Goal: Check status: Check status

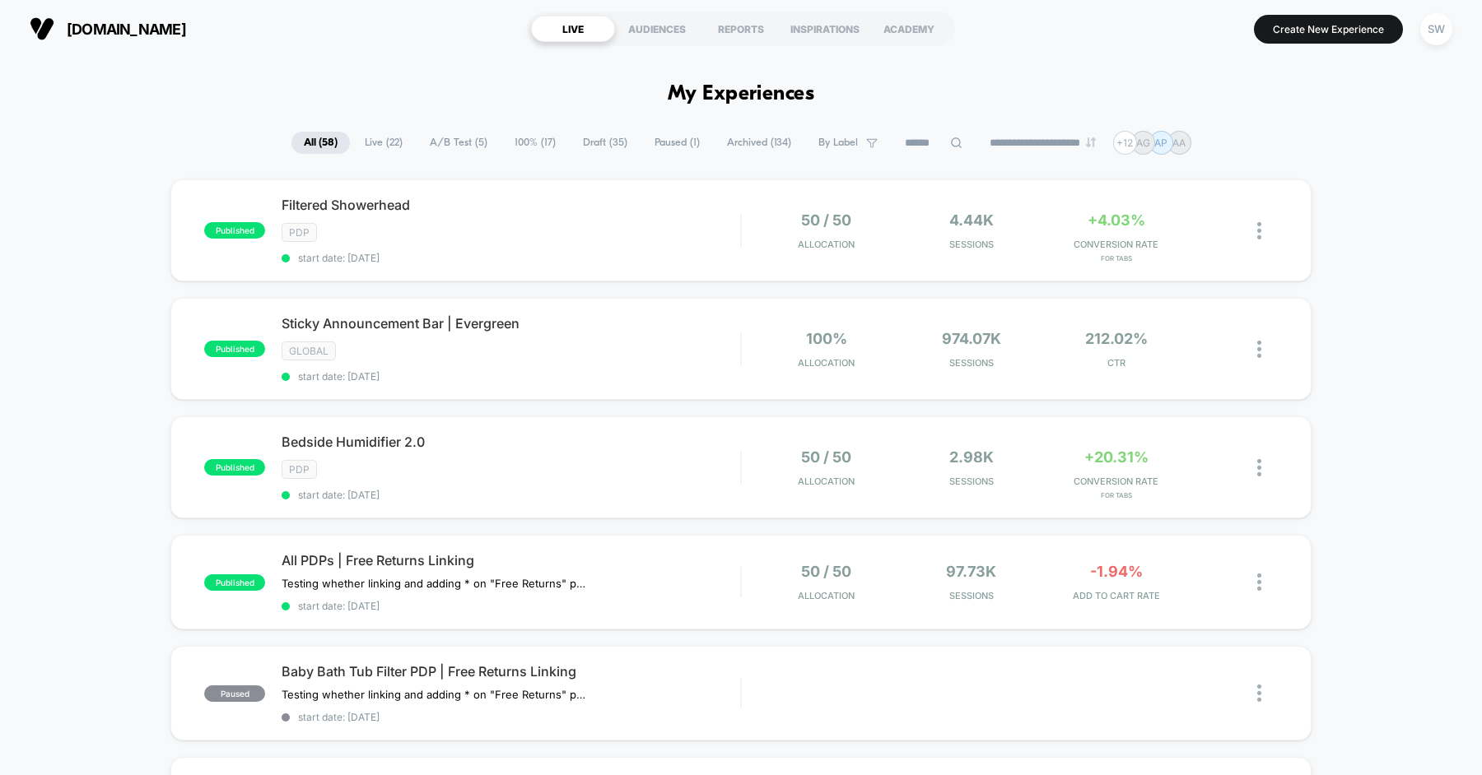
click at [650, 137] on span "Paused ( 1 )" at bounding box center [677, 143] width 70 height 22
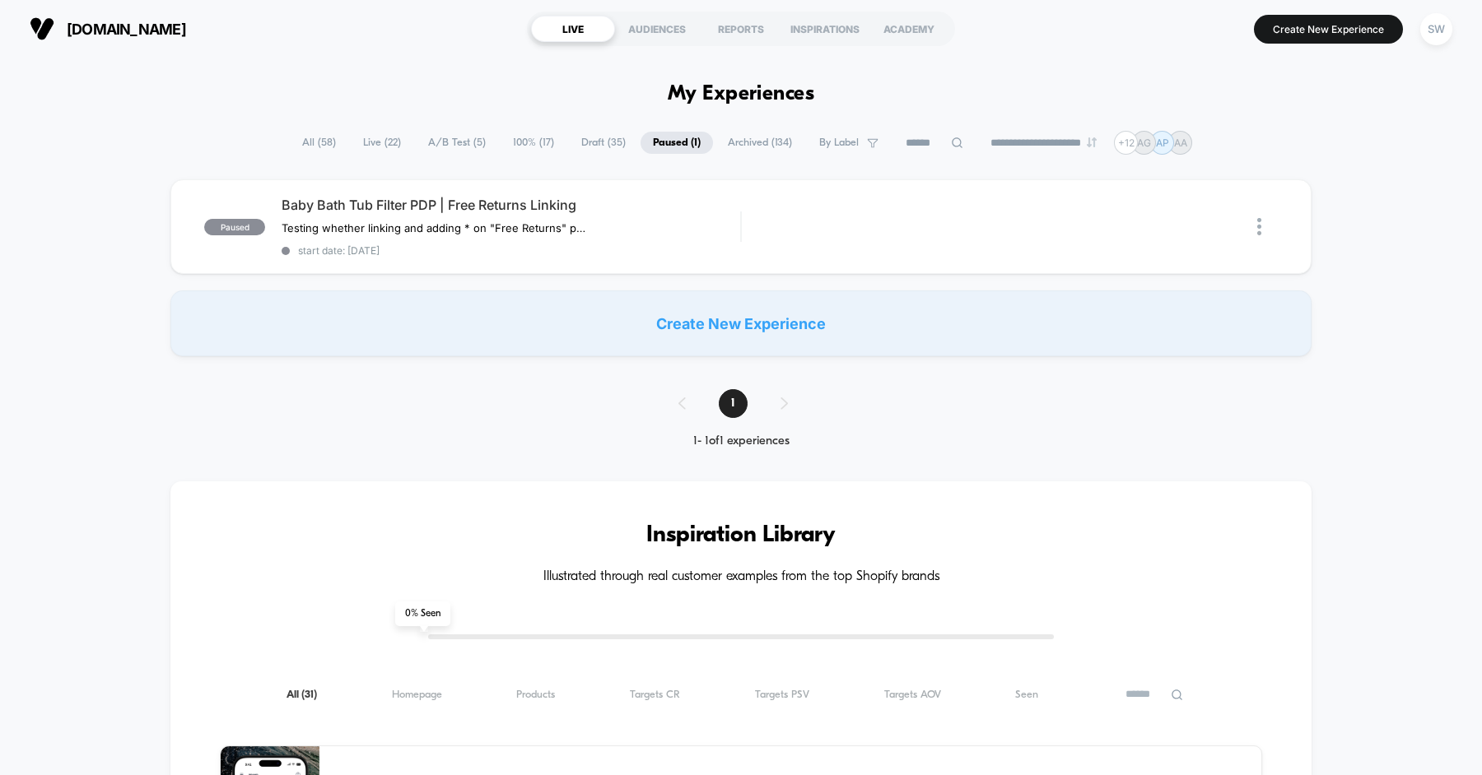
click at [755, 147] on span "Archived ( 134 )" at bounding box center [759, 143] width 89 height 22
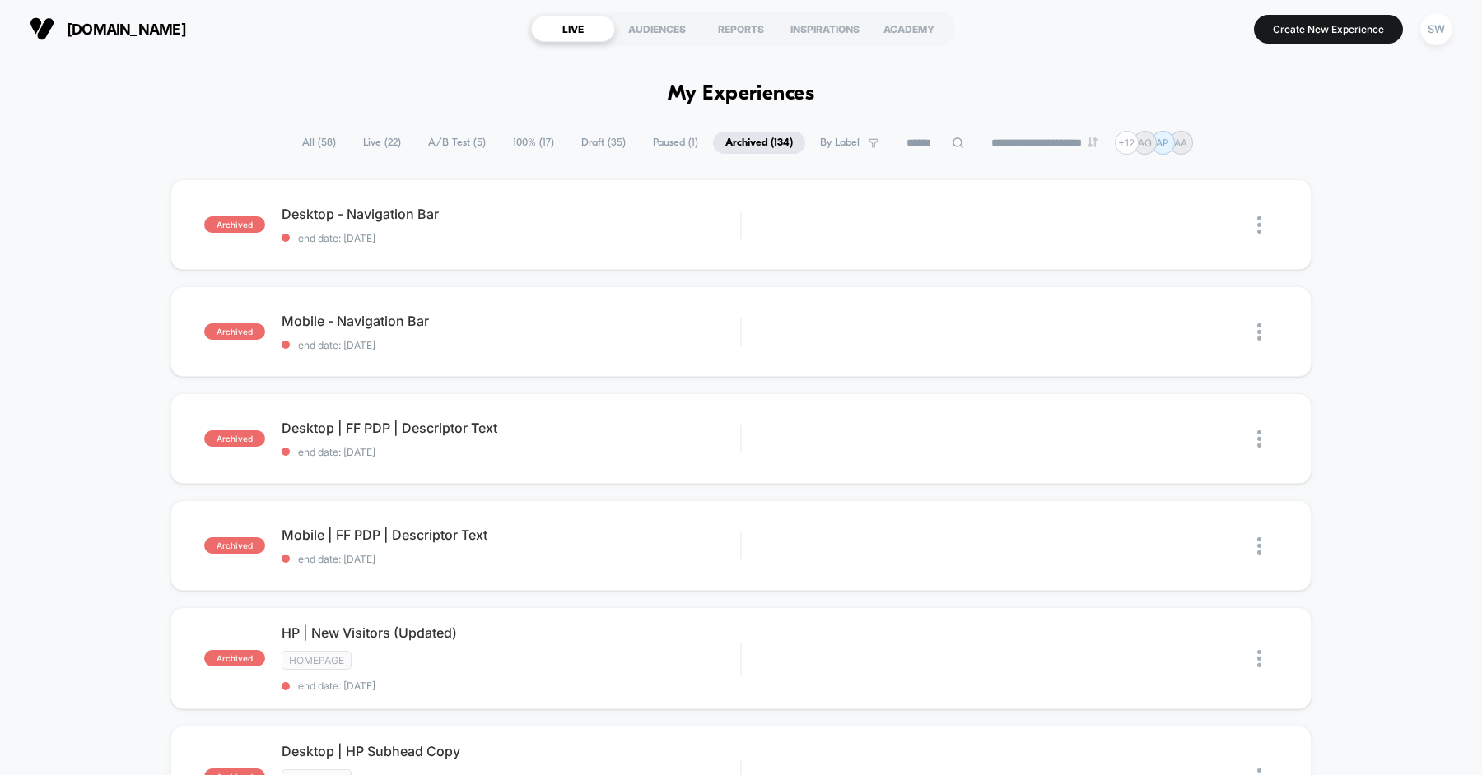
click at [290, 145] on span "All ( 58 )" at bounding box center [319, 143] width 58 height 22
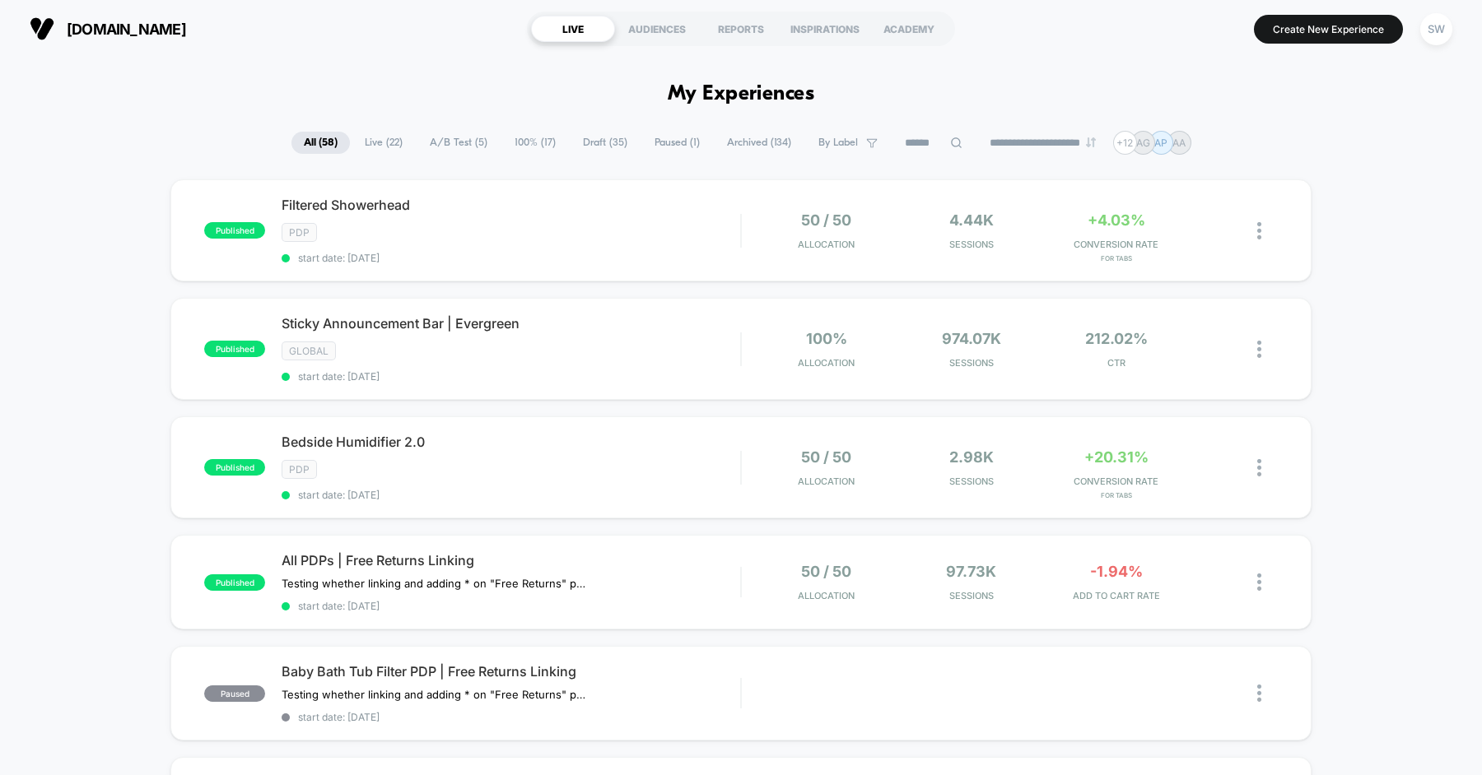
click at [772, 145] on span "Archived ( 134 )" at bounding box center [759, 143] width 89 height 22
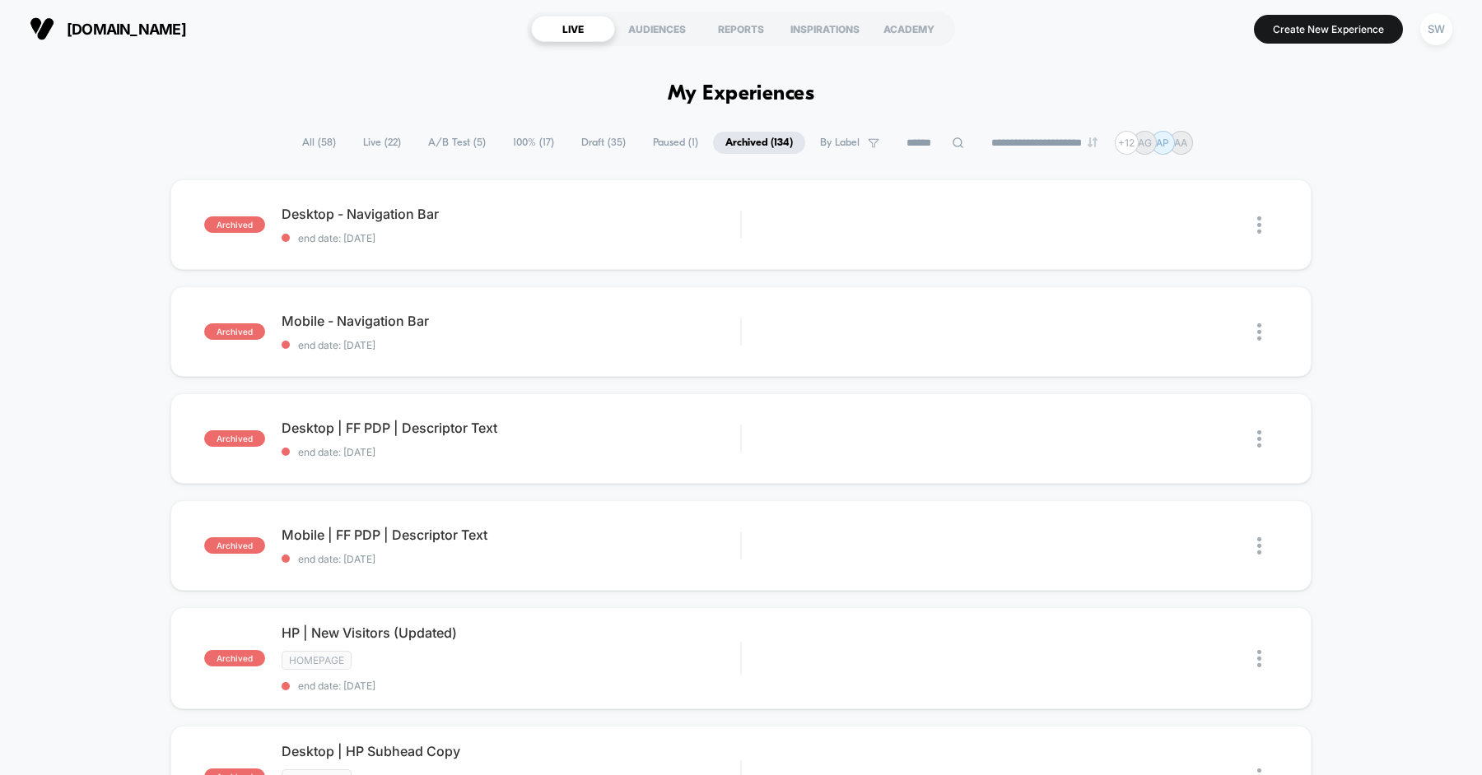
click at [291, 142] on span "All ( 58 )" at bounding box center [319, 143] width 58 height 22
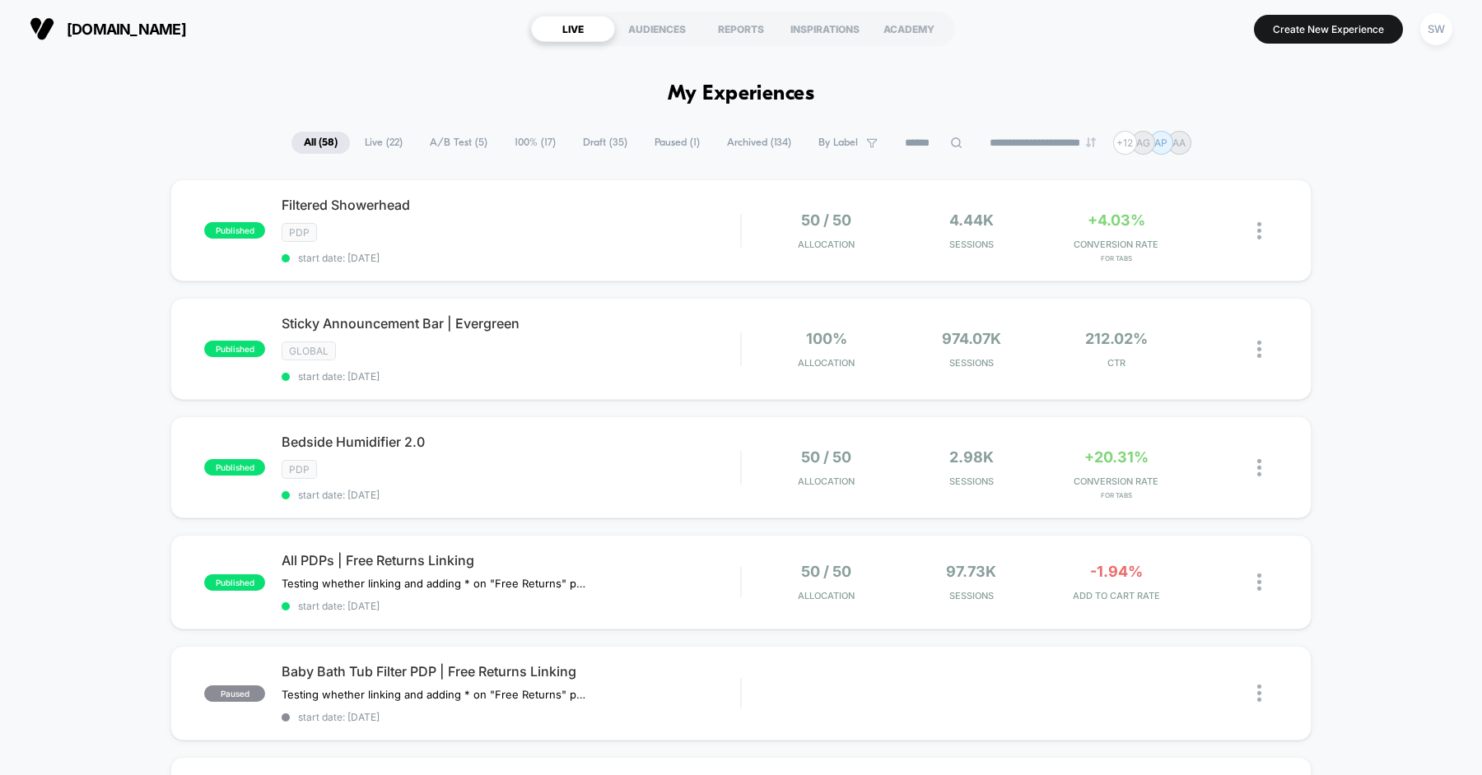
scroll to position [960, 0]
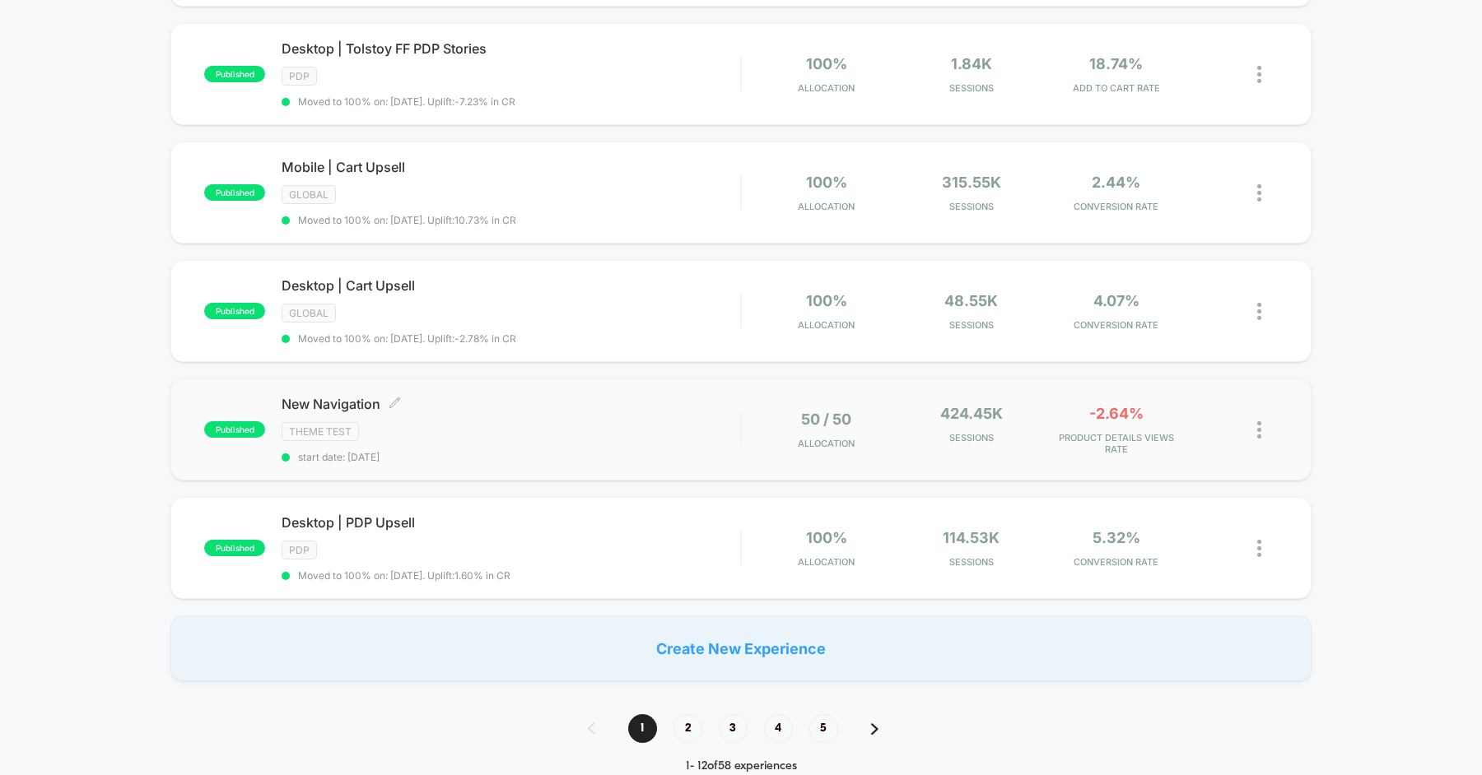
click at [557, 422] on div "Theme Test" at bounding box center [511, 431] width 459 height 19
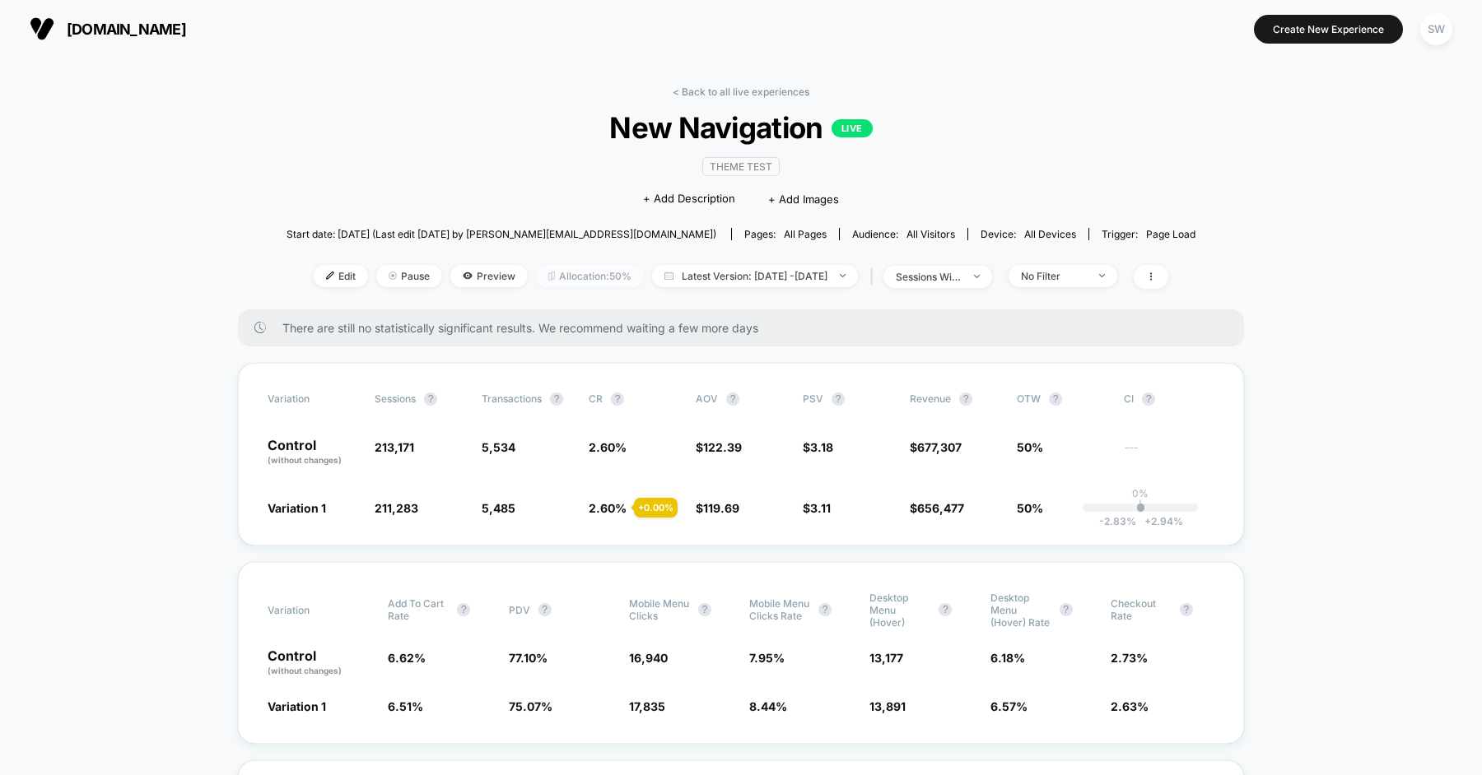
click at [583, 281] on span "Allocation: 50%" at bounding box center [590, 276] width 108 height 22
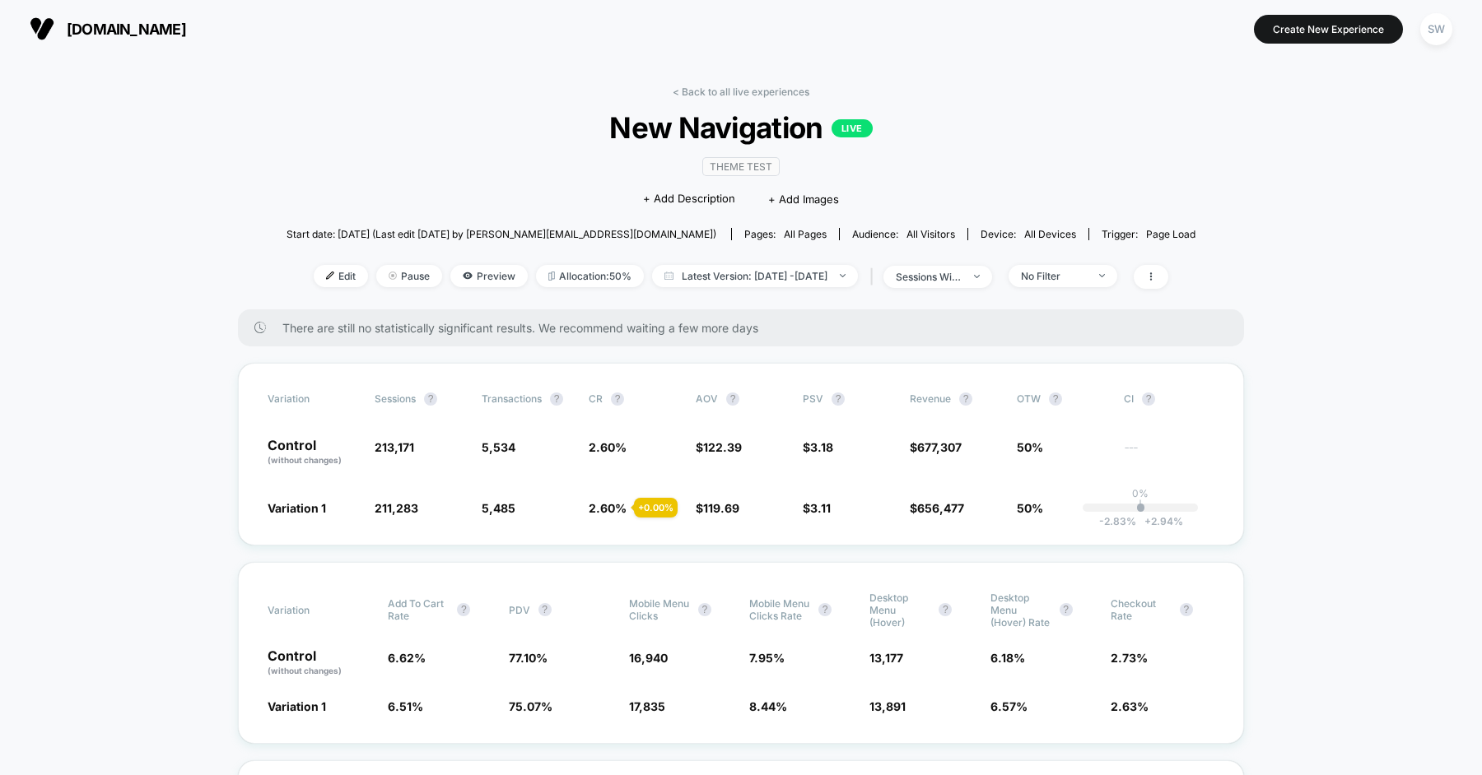
click at [294, 162] on div "< Back to all live experiences New Navigation LIVE Theme Test Click to edit exp…" at bounding box center [740, 198] width 909 height 224
